Goal: Information Seeking & Learning: Check status

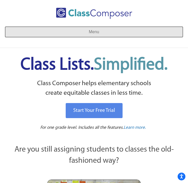
click at [109, 32] on button "Menu" at bounding box center [94, 32] width 178 height 10
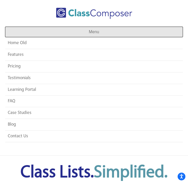
click at [86, 33] on button "Menu" at bounding box center [94, 32] width 178 height 10
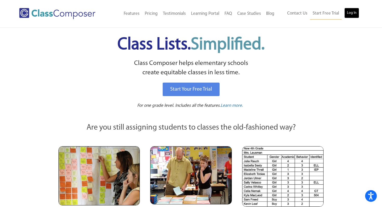
click at [188, 12] on link "Log In" at bounding box center [352, 13] width 15 height 10
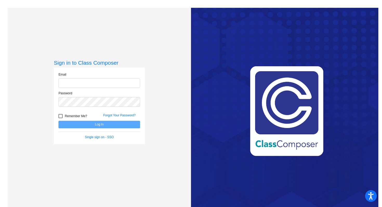
click at [114, 81] on input "email" at bounding box center [100, 84] width 82 height 10
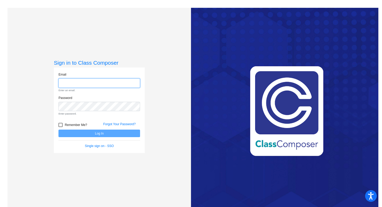
type input "[PERSON_NAME][EMAIL_ADDRESS][PERSON_NAME][DOMAIN_NAME]"
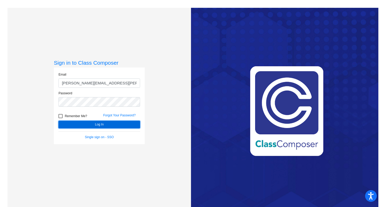
click at [122, 124] on button "Log In" at bounding box center [100, 125] width 82 height 8
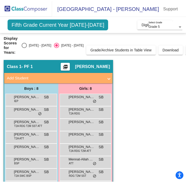
scroll to position [20, 0]
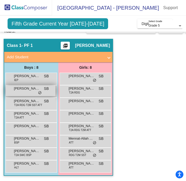
click at [21, 90] on span "[PERSON_NAME]" at bounding box center [27, 88] width 26 height 5
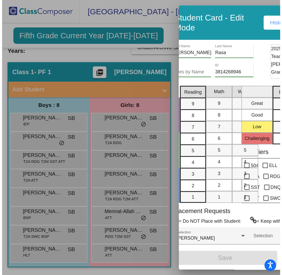
scroll to position [0, 0]
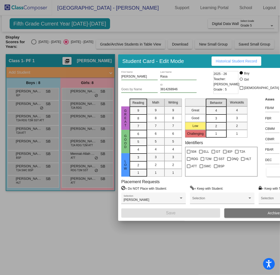
click at [221, 61] on span "Historical Student Record" at bounding box center [236, 61] width 41 height 4
click at [87, 109] on div at bounding box center [140, 137] width 280 height 275
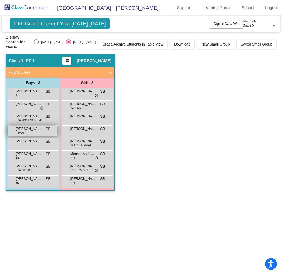
click at [39, 126] on span "[PERSON_NAME] [PERSON_NAME]" at bounding box center [29, 128] width 26 height 5
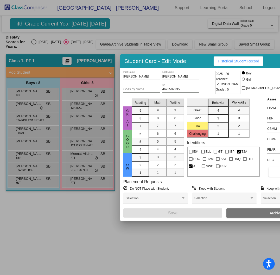
click at [214, 64] on button "Historical Student Record" at bounding box center [238, 60] width 50 height 9
click at [76, 138] on div at bounding box center [140, 137] width 280 height 275
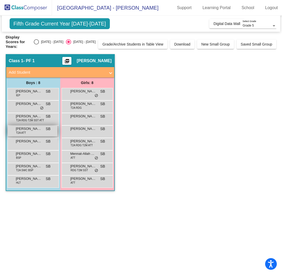
click at [34, 127] on div "[PERSON_NAME] [PERSON_NAME] T2A ATT SB lock do_not_disturb_alt" at bounding box center [33, 131] width 50 height 11
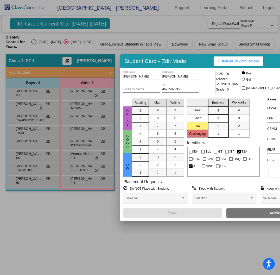
click at [180, 40] on div at bounding box center [140, 137] width 280 height 275
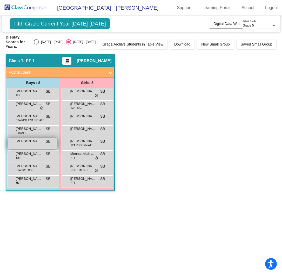
click at [41, 139] on span "[PERSON_NAME]" at bounding box center [29, 141] width 26 height 5
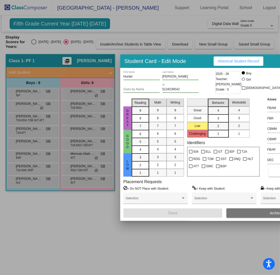
click at [244, 63] on button "Historical Student Record" at bounding box center [238, 60] width 50 height 9
click at [56, 106] on div at bounding box center [140, 137] width 280 height 275
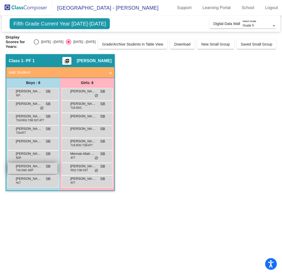
click at [31, 168] on span "T2A SWC BSP" at bounding box center [24, 170] width 17 height 4
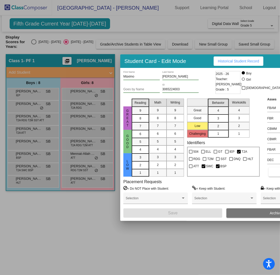
click at [236, 61] on span "Historical Student Record" at bounding box center [238, 61] width 41 height 4
click at [177, 46] on div at bounding box center [140, 137] width 280 height 275
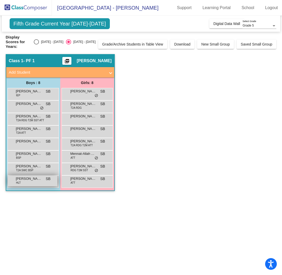
click at [32, 176] on div "[PERSON_NAME] HLT SB lock do_not_disturb_alt" at bounding box center [33, 181] width 50 height 11
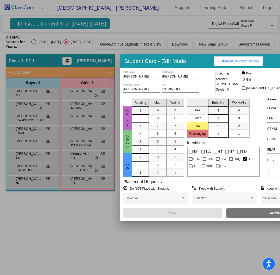
click at [231, 62] on span "Historical Student Record" at bounding box center [238, 61] width 41 height 4
click at [184, 34] on div at bounding box center [140, 137] width 280 height 275
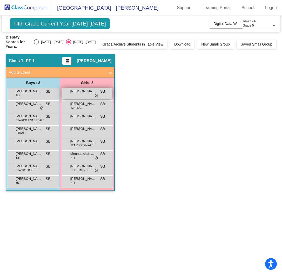
click at [88, 92] on div "[PERSON_NAME] SB lock do_not_disturb_alt" at bounding box center [87, 93] width 50 height 11
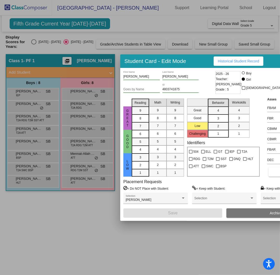
click at [230, 64] on button "Historical Student Record" at bounding box center [238, 60] width 50 height 9
click at [80, 92] on div at bounding box center [140, 137] width 280 height 275
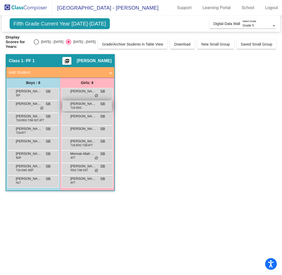
click at [82, 103] on div "[PERSON_NAME] T2A RDG SB lock do_not_disturb_alt" at bounding box center [87, 106] width 50 height 11
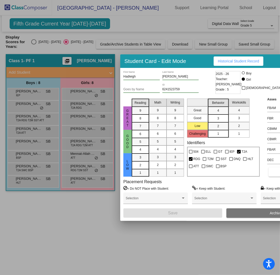
click at [221, 62] on span "Historical Student Record" at bounding box center [238, 61] width 41 height 4
click at [132, 44] on div at bounding box center [140, 137] width 280 height 275
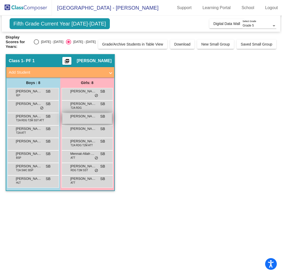
click at [88, 114] on div "[PERSON_NAME] SB lock do_not_disturb_alt" at bounding box center [87, 118] width 50 height 11
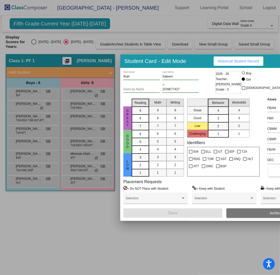
click at [234, 61] on span "Historical Student Record" at bounding box center [238, 61] width 41 height 4
click at [93, 169] on div at bounding box center [140, 137] width 280 height 275
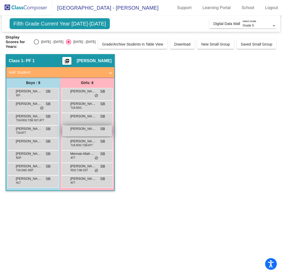
click at [92, 127] on div "[PERSON_NAME] SB lock do_not_disturb_alt" at bounding box center [87, 131] width 50 height 11
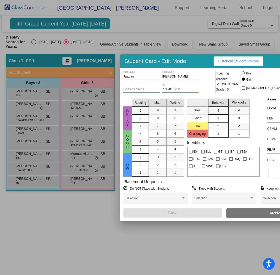
click at [234, 58] on button "Historical Student Record" at bounding box center [238, 60] width 50 height 9
click at [138, 43] on div at bounding box center [140, 137] width 280 height 275
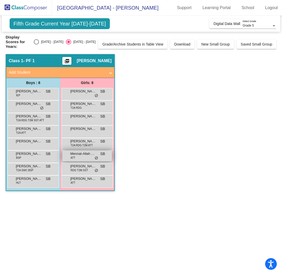
click at [92, 151] on span "Mennat-Allah Alarthy" at bounding box center [83, 153] width 26 height 5
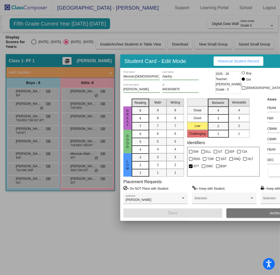
click at [218, 62] on span "Historical Student Record" at bounding box center [238, 61] width 41 height 4
click at [80, 105] on div at bounding box center [140, 137] width 280 height 275
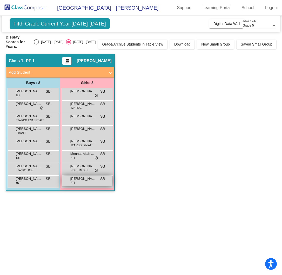
click at [85, 179] on div "[PERSON_NAME] ATT SB lock do_not_disturb_alt" at bounding box center [87, 181] width 50 height 11
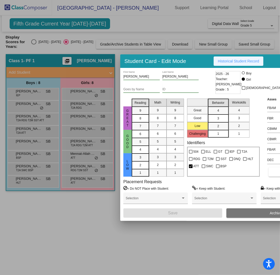
click at [241, 60] on span "Historical Student Record" at bounding box center [238, 61] width 41 height 4
click at [71, 145] on div at bounding box center [140, 137] width 280 height 275
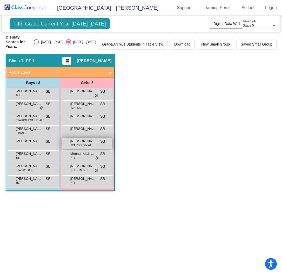
click at [82, 143] on span "T2A RDG T2M ATT" at bounding box center [82, 145] width 22 height 4
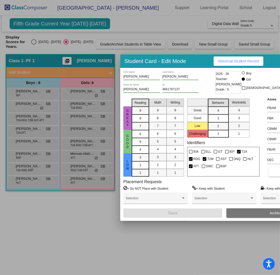
click at [233, 61] on span "Historical Student Record" at bounding box center [238, 61] width 41 height 4
click at [68, 118] on div at bounding box center [140, 137] width 280 height 275
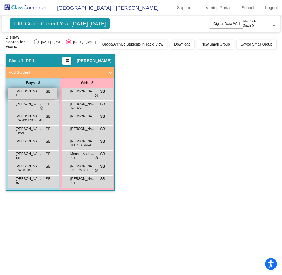
click at [32, 89] on span "[PERSON_NAME]" at bounding box center [29, 91] width 26 height 5
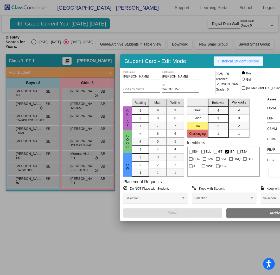
click at [231, 59] on span "Historical Student Record" at bounding box center [238, 61] width 41 height 4
click at [66, 130] on div at bounding box center [140, 137] width 280 height 275
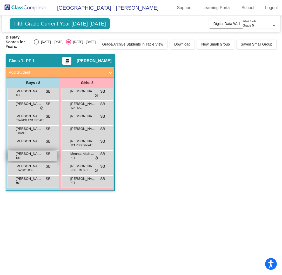
click at [38, 151] on span "[PERSON_NAME]" at bounding box center [29, 153] width 26 height 5
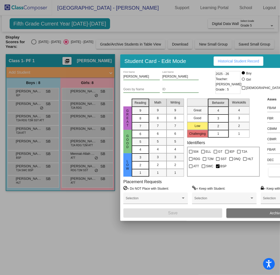
click at [222, 64] on button "Historical Student Record" at bounding box center [238, 60] width 50 height 9
click at [60, 123] on div at bounding box center [140, 137] width 280 height 275
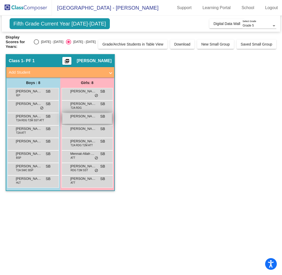
click at [80, 115] on div "[PERSON_NAME] SB lock do_not_disturb_alt" at bounding box center [87, 118] width 50 height 11
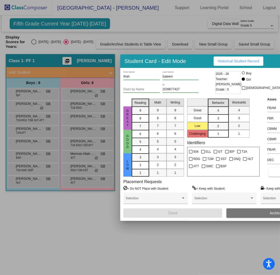
click at [222, 59] on span "Historical Student Record" at bounding box center [238, 61] width 41 height 4
click at [63, 82] on div at bounding box center [140, 137] width 280 height 275
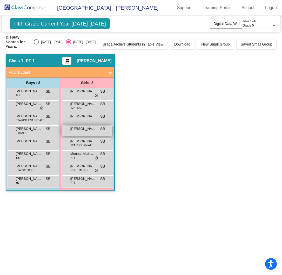
click at [83, 127] on div "[PERSON_NAME] SB lock do_not_disturb_alt" at bounding box center [87, 131] width 50 height 11
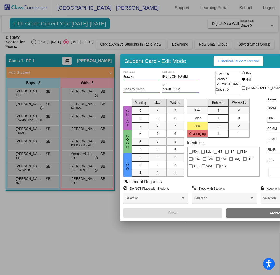
click at [218, 61] on span "Historical Student Record" at bounding box center [238, 61] width 41 height 4
click at [73, 118] on div at bounding box center [140, 137] width 280 height 275
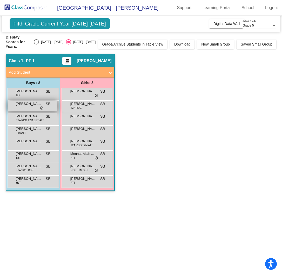
click at [37, 104] on div "[PERSON_NAME] SB lock do_not_disturb_alt" at bounding box center [33, 106] width 50 height 11
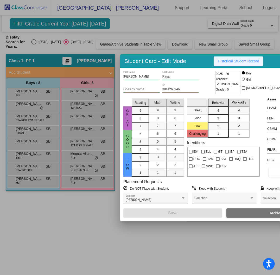
click at [232, 62] on span "Historical Student Record" at bounding box center [238, 61] width 41 height 4
click at [55, 139] on div at bounding box center [140, 137] width 280 height 275
